Goal: Information Seeking & Learning: Learn about a topic

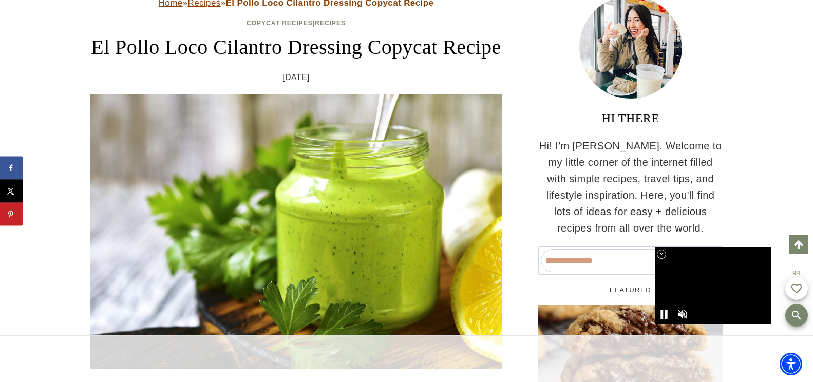
scroll to position [175, 0]
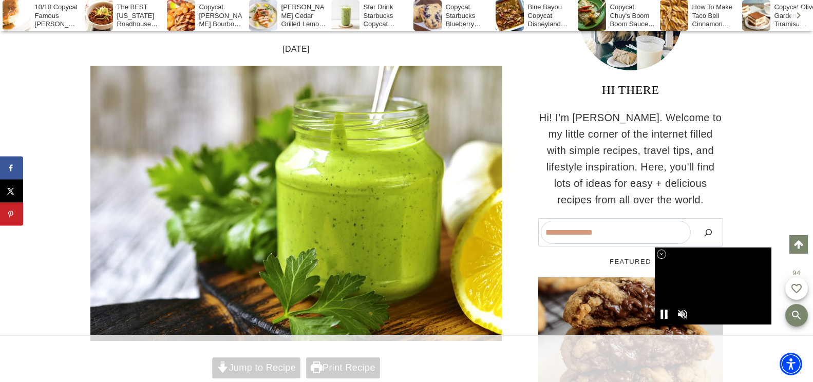
drag, startPoint x: 659, startPoint y: 256, endPoint x: 714, endPoint y: 373, distance: 130.0
click at [659, 255] on icon at bounding box center [661, 254] width 9 height 9
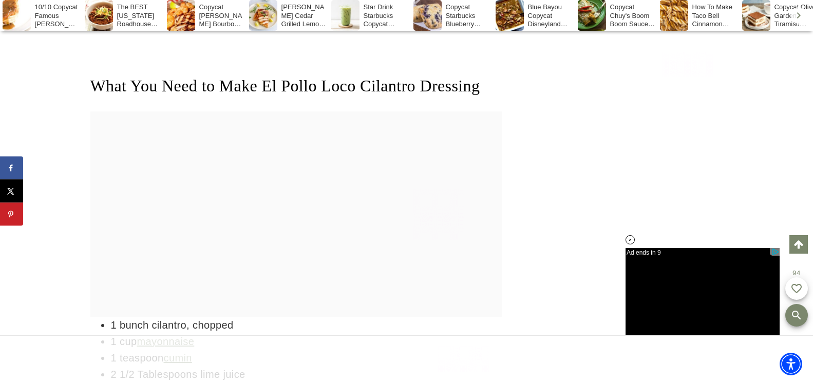
scroll to position [0, 0]
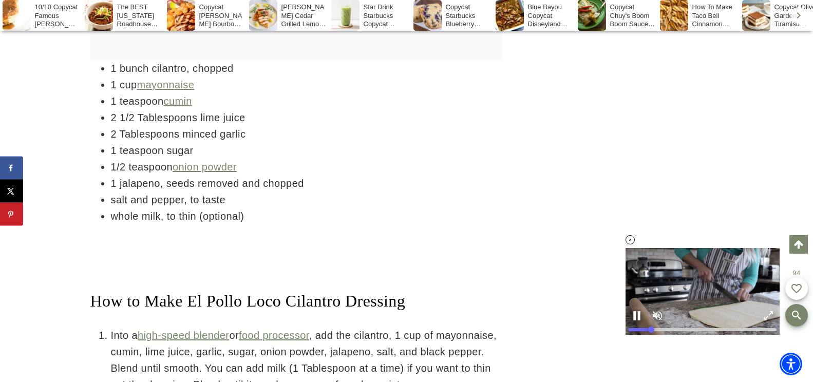
click at [627, 238] on icon at bounding box center [630, 240] width 9 height 9
